Goal: Task Accomplishment & Management: Use online tool/utility

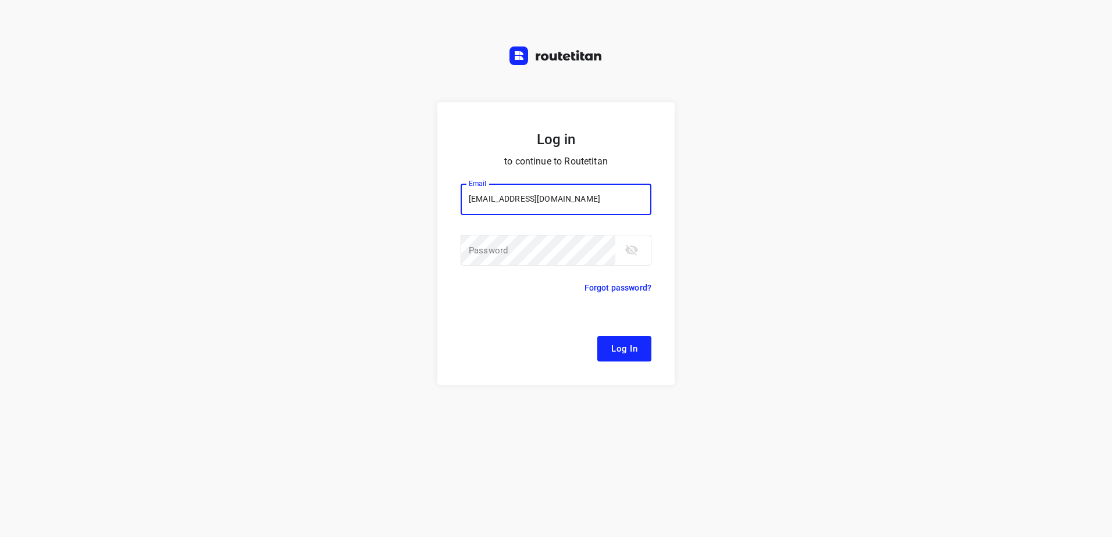
type input "[EMAIL_ADDRESS][DOMAIN_NAME]"
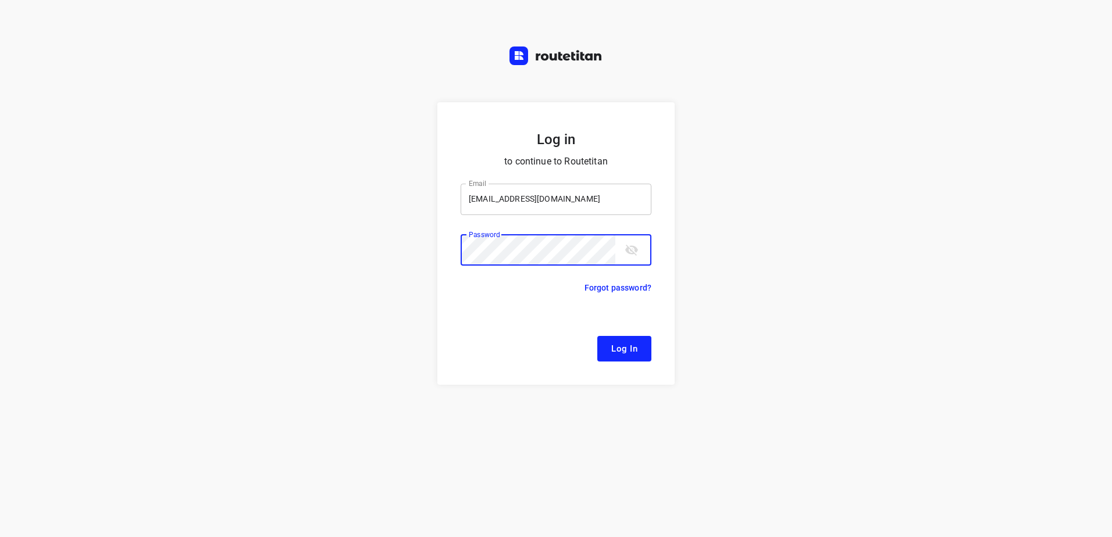
click at [597, 336] on button "Log In" at bounding box center [624, 349] width 54 height 26
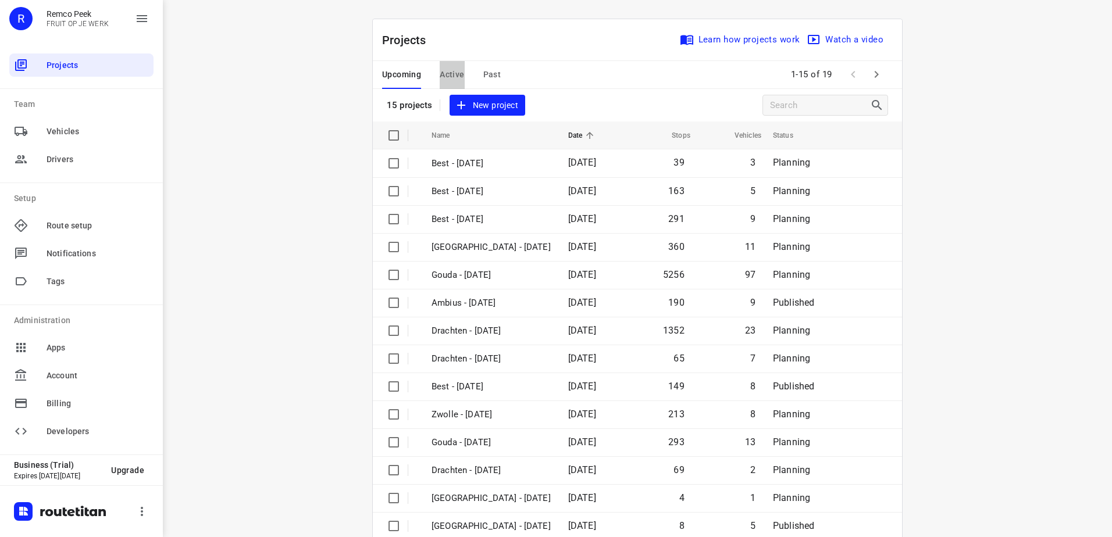
click at [457, 73] on span "Active" at bounding box center [452, 74] width 24 height 15
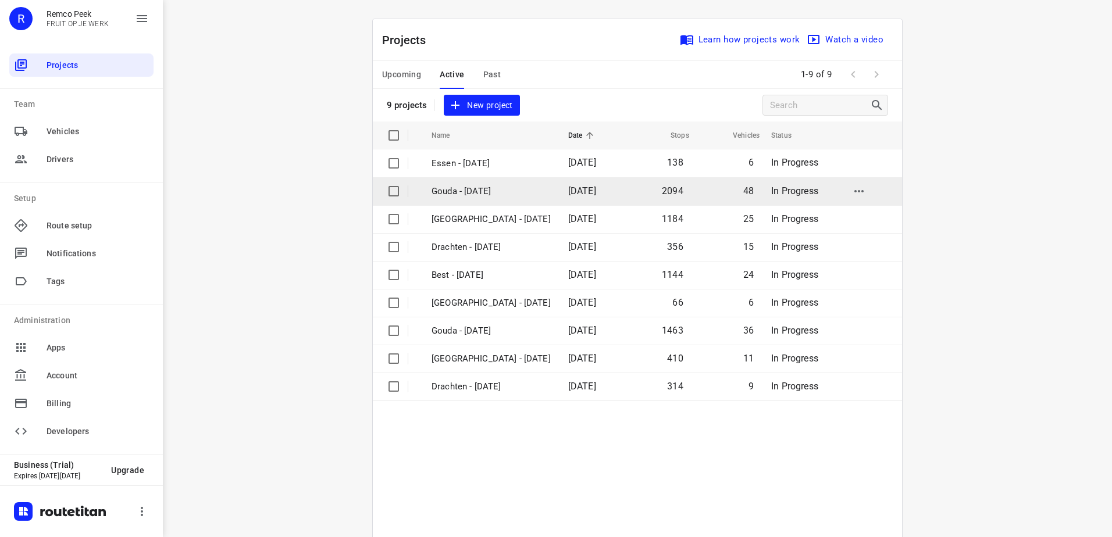
click at [508, 182] on td "Gouda - [DATE]" at bounding box center [489, 191] width 139 height 28
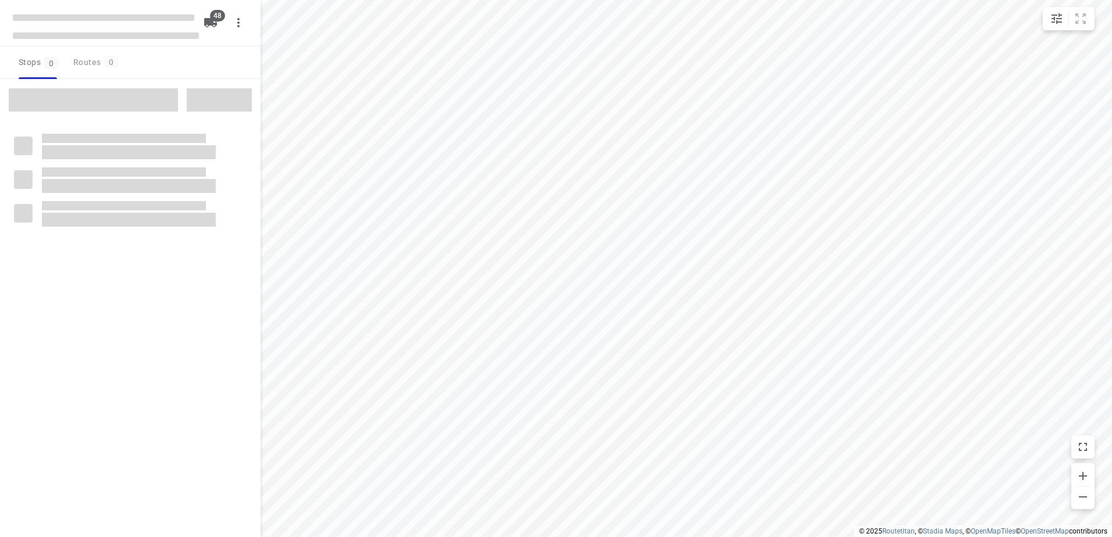
checkbox input "true"
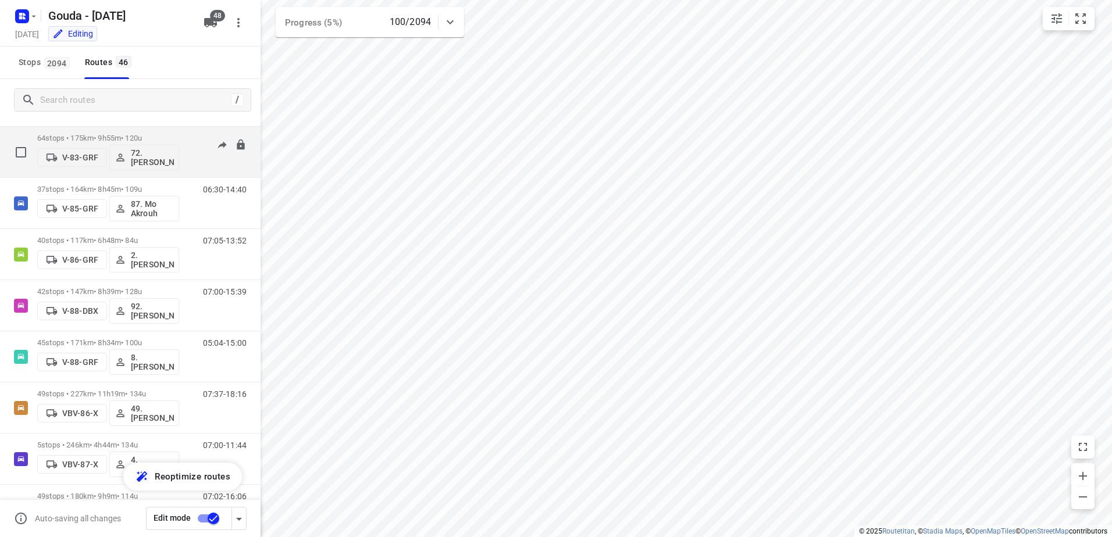
scroll to position [1454, 0]
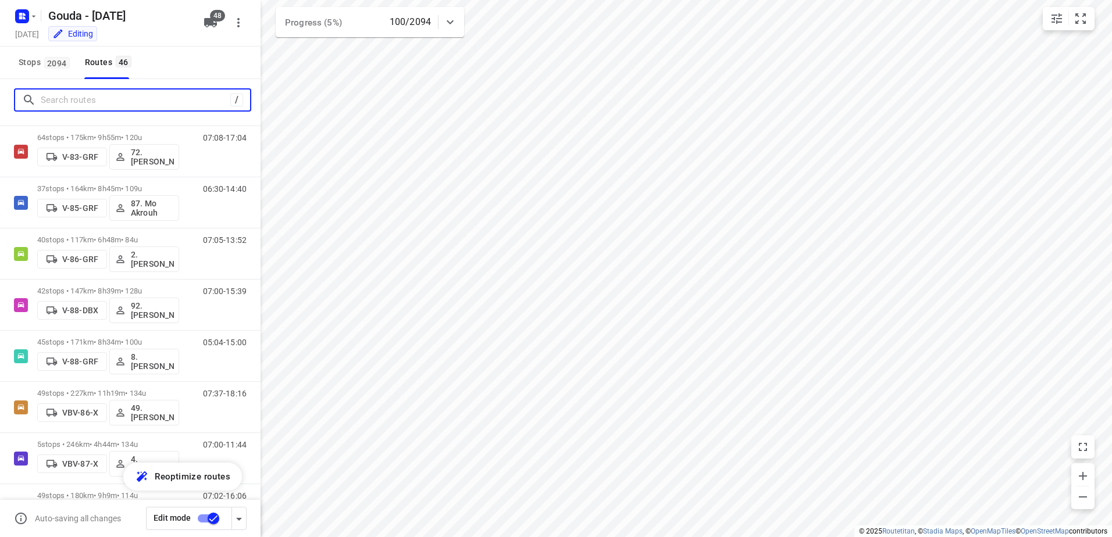
click at [97, 92] on input "Search routes" at bounding box center [136, 100] width 190 height 18
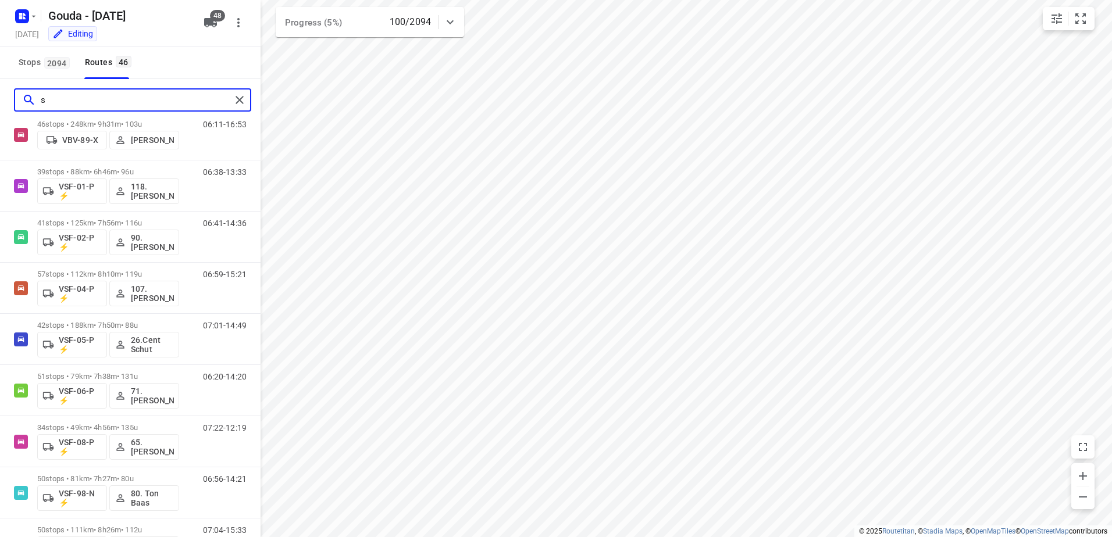
scroll to position [0, 0]
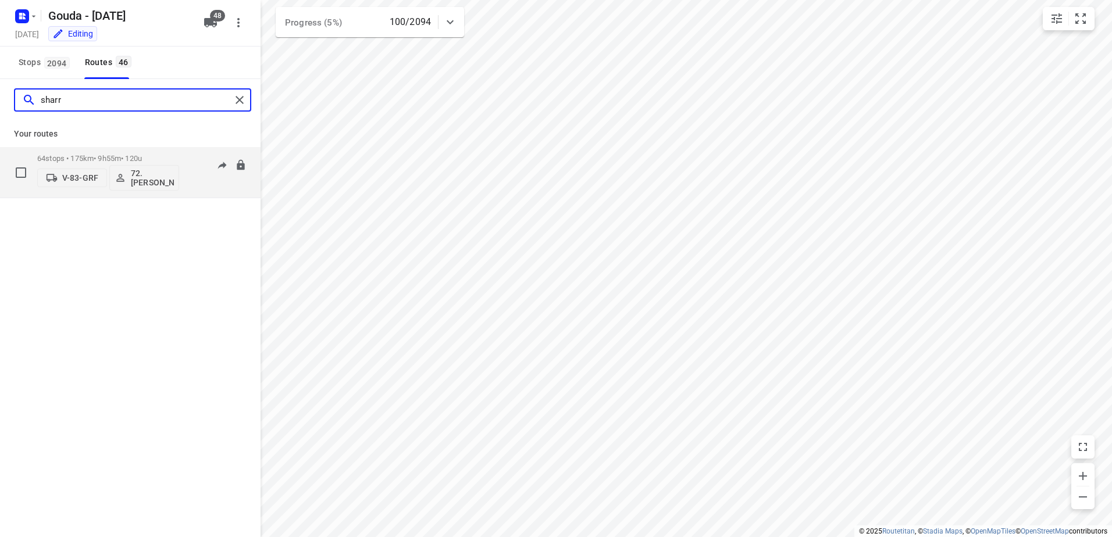
type input "sharr"
click at [115, 151] on div "64 stops • 175km • 9h55m • 120u V-83-GRF 72.[PERSON_NAME]" at bounding box center [108, 172] width 142 height 48
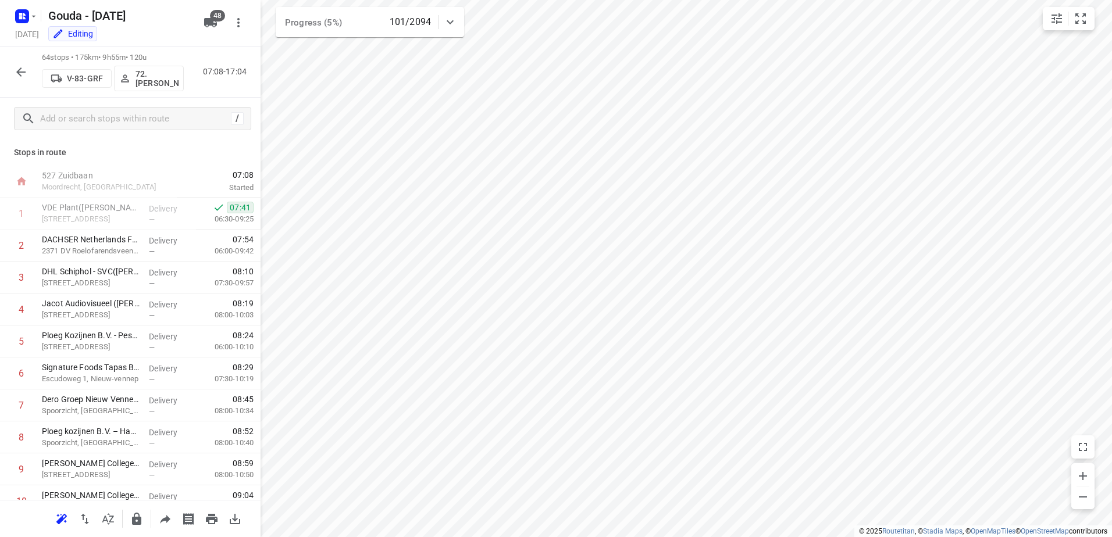
click at [14, 74] on icon "button" at bounding box center [21, 72] width 14 height 14
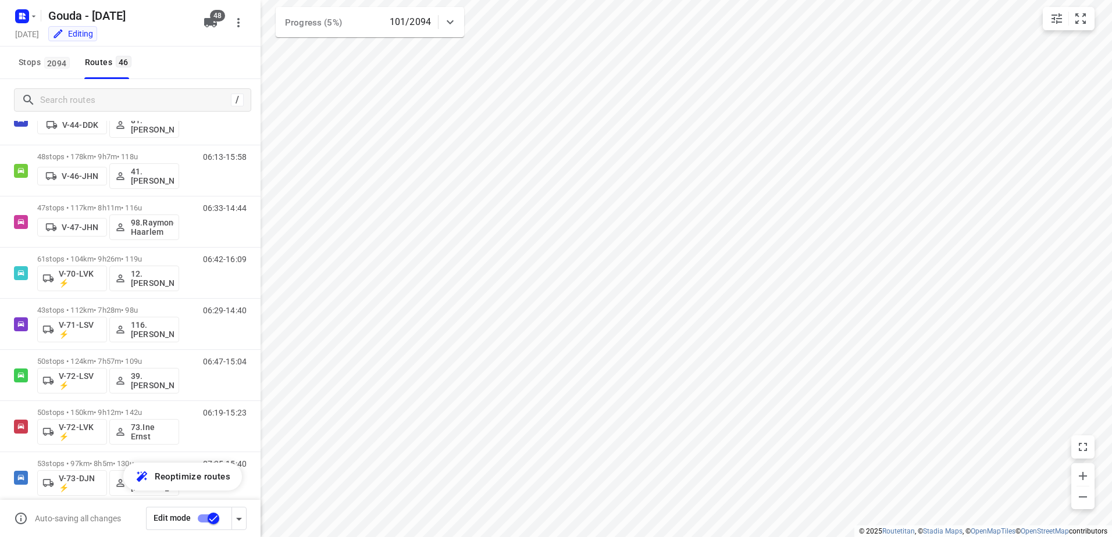
scroll to position [739, 0]
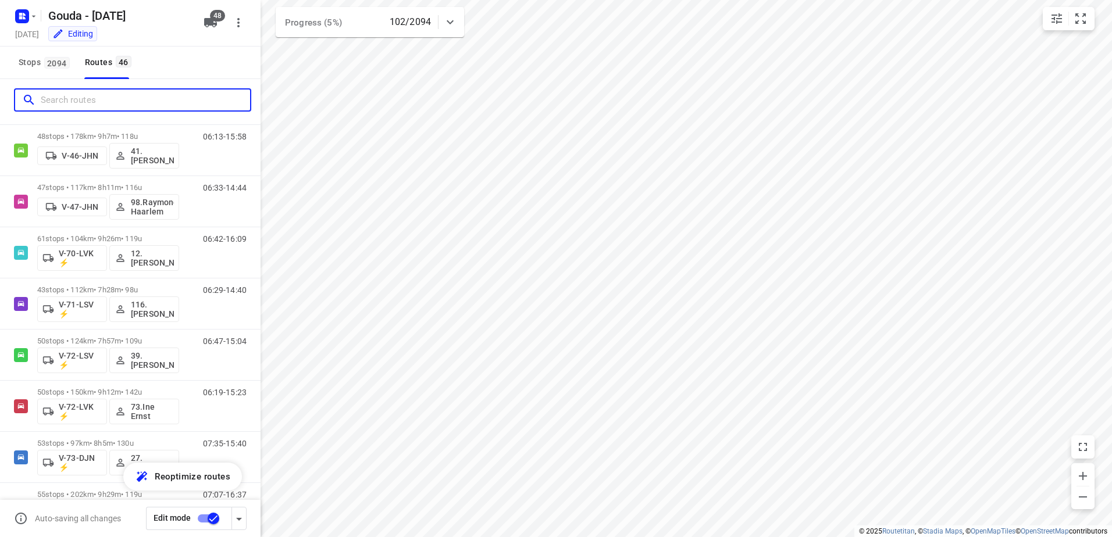
click at [149, 96] on input "Search routes" at bounding box center [145, 100] width 209 height 18
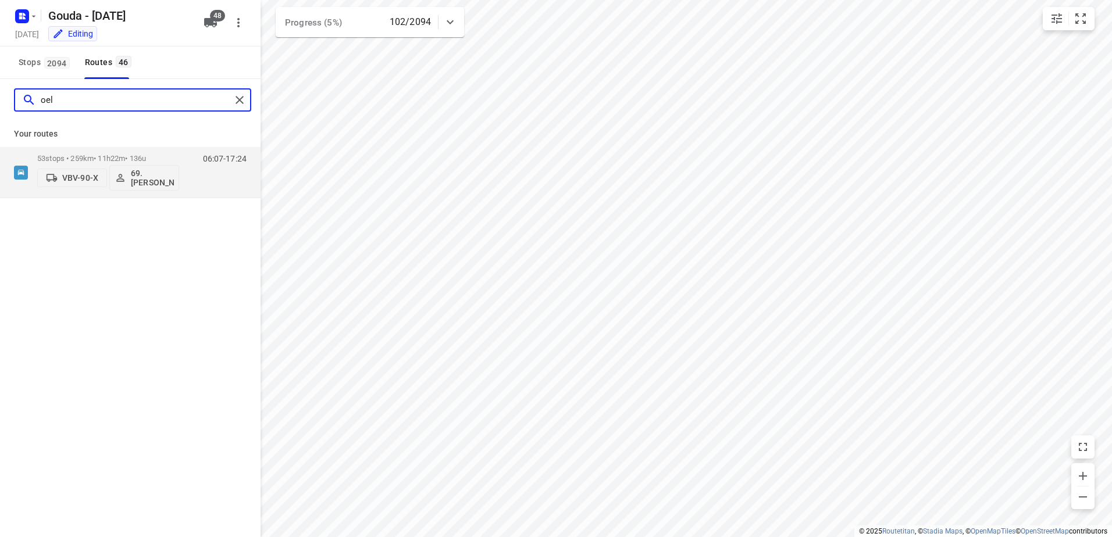
scroll to position [0, 0]
drag, startPoint x: 125, startPoint y: 111, endPoint x: 112, endPoint y: 102, distance: 15.7
click at [119, 108] on div "oel" at bounding box center [132, 99] width 237 height 23
drag, startPoint x: 105, startPoint y: 100, endPoint x: 0, endPoint y: 82, distance: 106.2
click at [0, 83] on html "i © 2025 Routetitan , © Stadia Maps , © OpenMapTiles © OpenStreetMap contributo…" at bounding box center [556, 268] width 1112 height 537
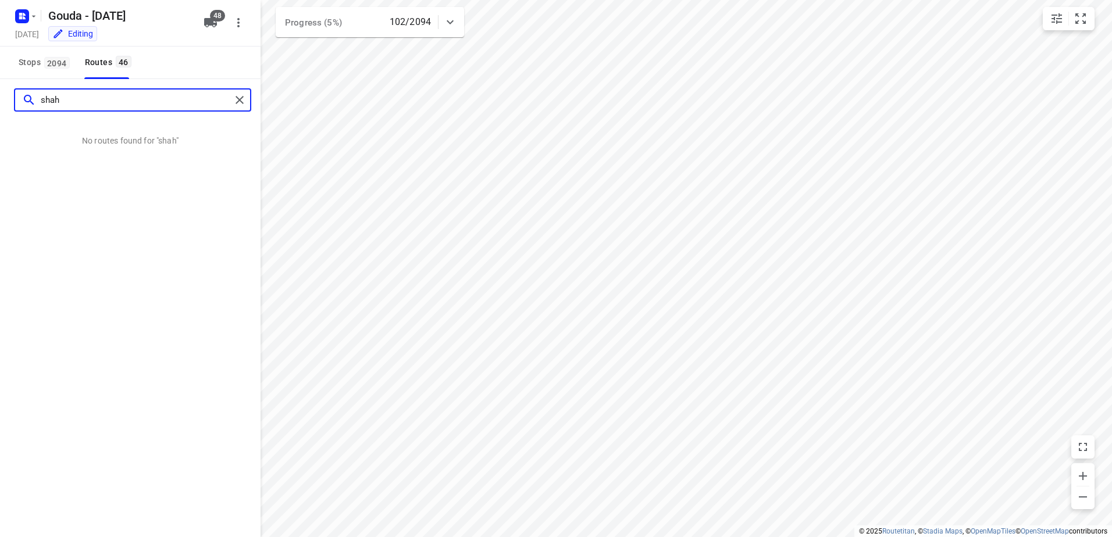
type input "shah"
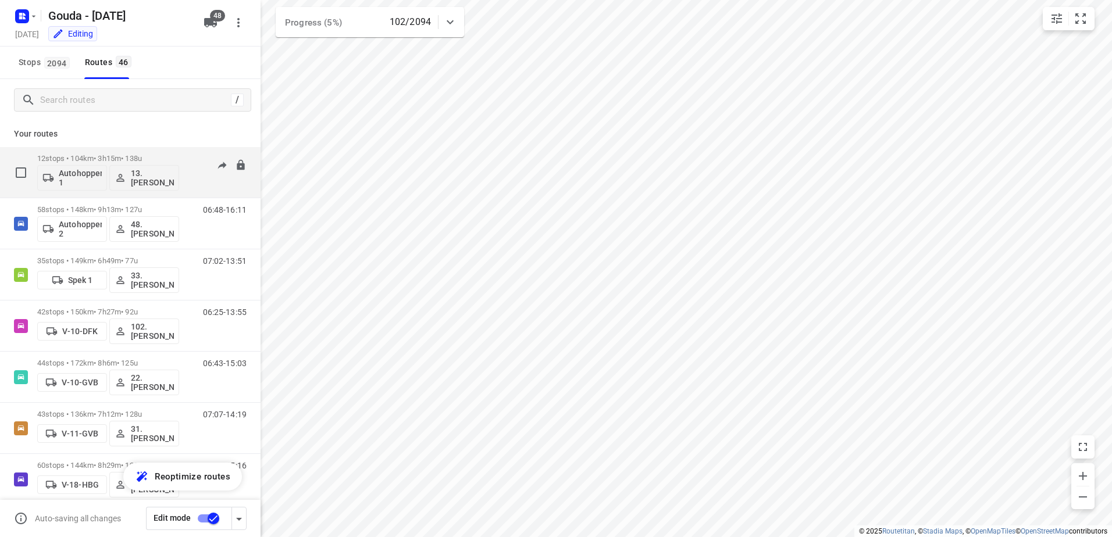
click at [157, 153] on div "12 stops • 104km • 3h15m • 138u Autohopper 1 13. [PERSON_NAME]" at bounding box center [108, 172] width 142 height 48
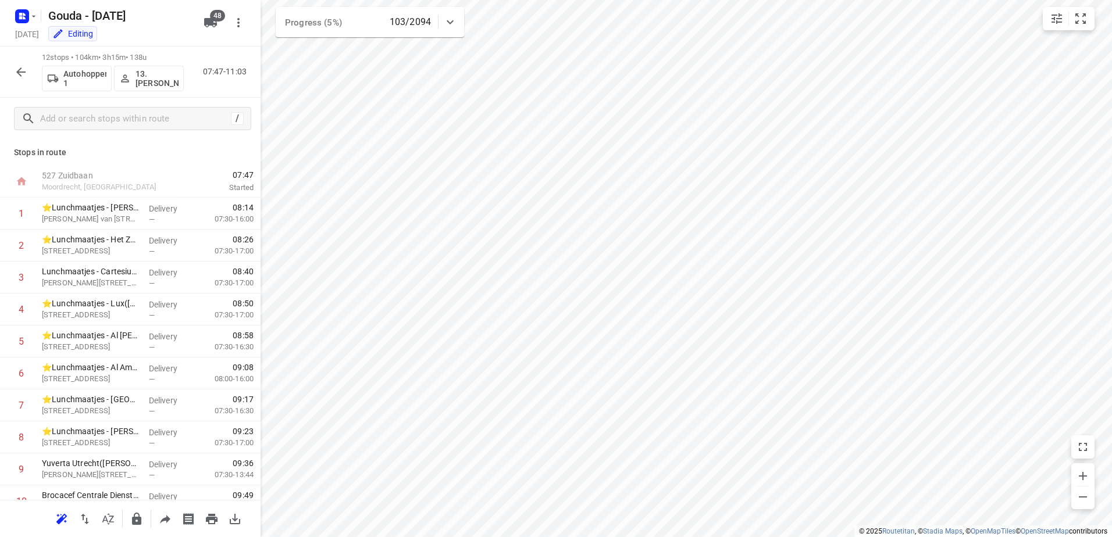
click at [12, 70] on button "button" at bounding box center [20, 71] width 23 height 23
